Goal: Task Accomplishment & Management: Manage account settings

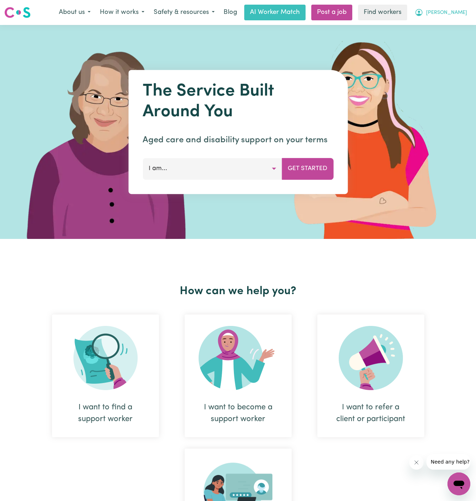
click at [459, 13] on span "[PERSON_NAME]" at bounding box center [446, 13] width 41 height 8
click at [462, 12] on span "[PERSON_NAME]" at bounding box center [446, 13] width 41 height 8
click at [462, 38] on link "Logout" at bounding box center [443, 41] width 56 height 14
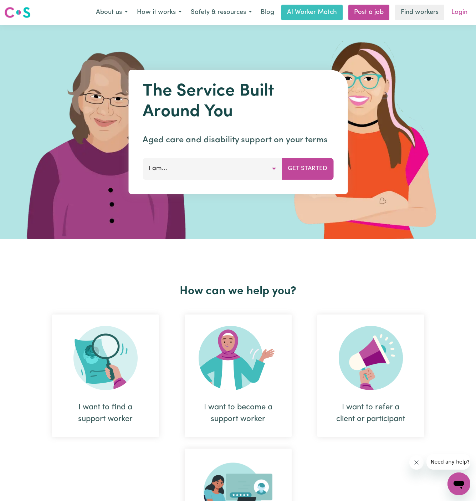
click at [464, 17] on link "Login" at bounding box center [459, 13] width 25 height 16
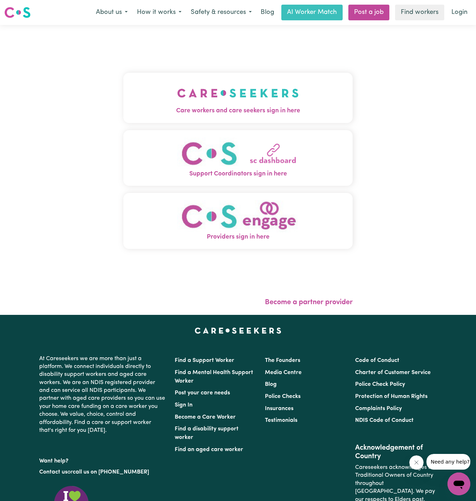
click at [245, 65] on div "Care workers and care seekers sign in here Support Coordinators sign in here Pr…" at bounding box center [238, 164] width 230 height 251
click at [245, 87] on img "Care workers and care seekers sign in here" at bounding box center [238, 93] width 122 height 26
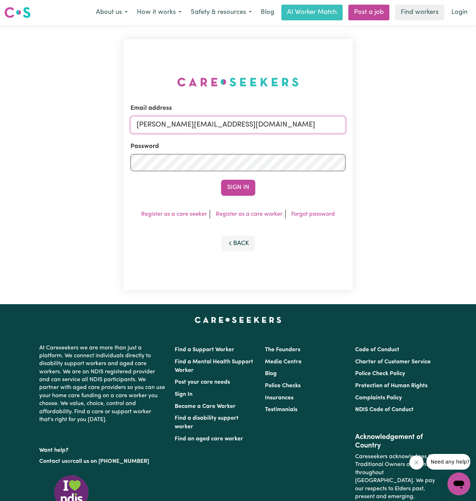
click at [240, 127] on input "[PERSON_NAME][EMAIL_ADDRESS][DOMAIN_NAME]" at bounding box center [238, 124] width 215 height 17
drag, startPoint x: 174, startPoint y: 126, endPoint x: 462, endPoint y: 126, distance: 287.9
click at [462, 126] on div "Email address superuser~[EMAIL_ADDRESS][DOMAIN_NAME] Password Sign In Register …" at bounding box center [238, 164] width 476 height 279
type input "[EMAIL_ADDRESS][DOMAIN_NAME]"
click at [221, 180] on button "Sign In" at bounding box center [238, 188] width 34 height 16
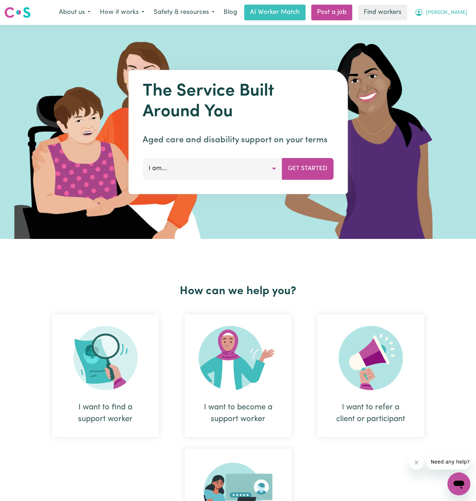
click at [459, 14] on span "[PERSON_NAME]" at bounding box center [446, 13] width 41 height 8
click at [434, 39] on link "Logout" at bounding box center [443, 41] width 56 height 14
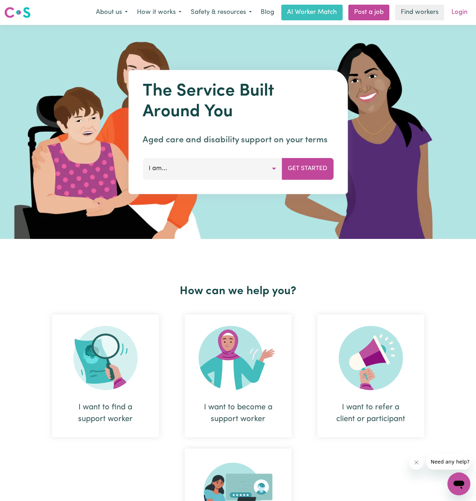
click at [457, 13] on link "Login" at bounding box center [459, 13] width 25 height 16
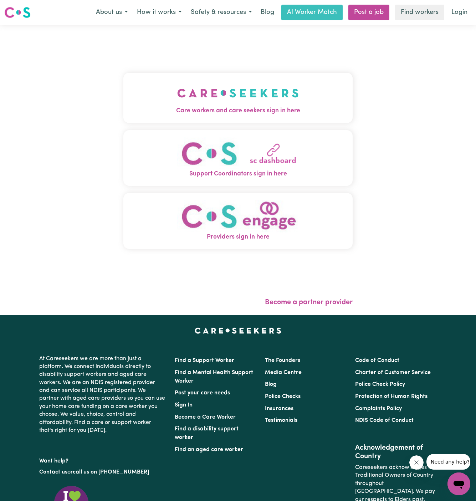
click at [275, 85] on img "Care workers and care seekers sign in here" at bounding box center [238, 93] width 122 height 26
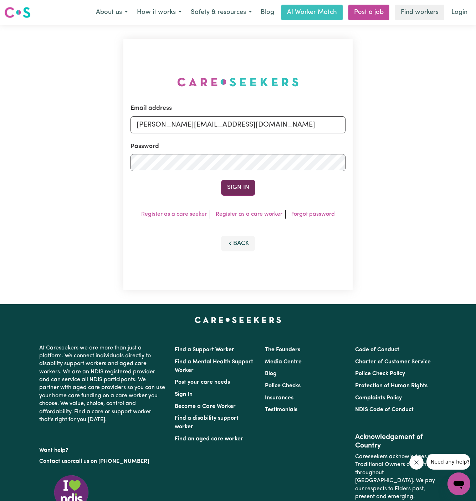
click at [242, 180] on button "Sign In" at bounding box center [238, 188] width 34 height 16
